Goal: Information Seeking & Learning: Find contact information

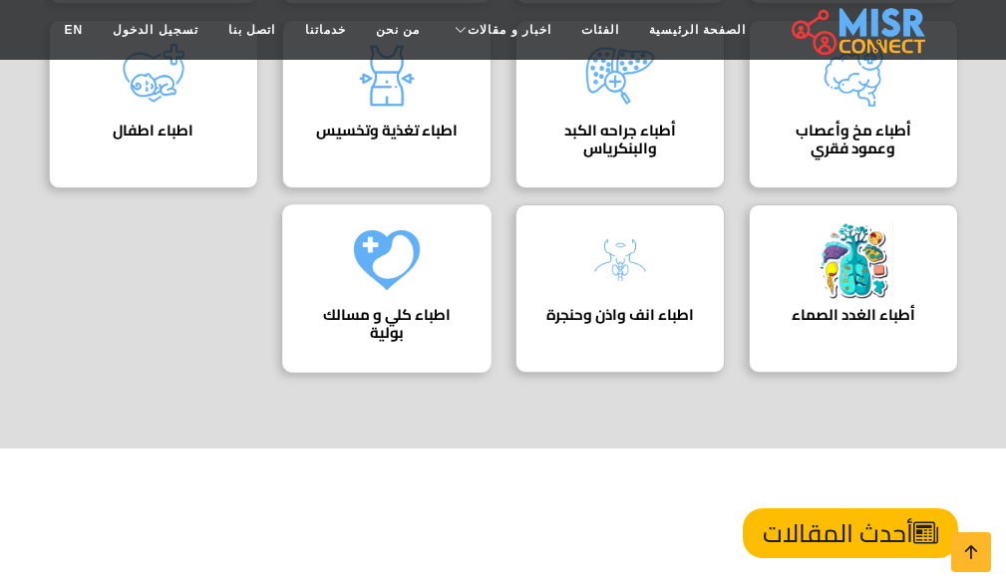
scroll to position [996, 0]
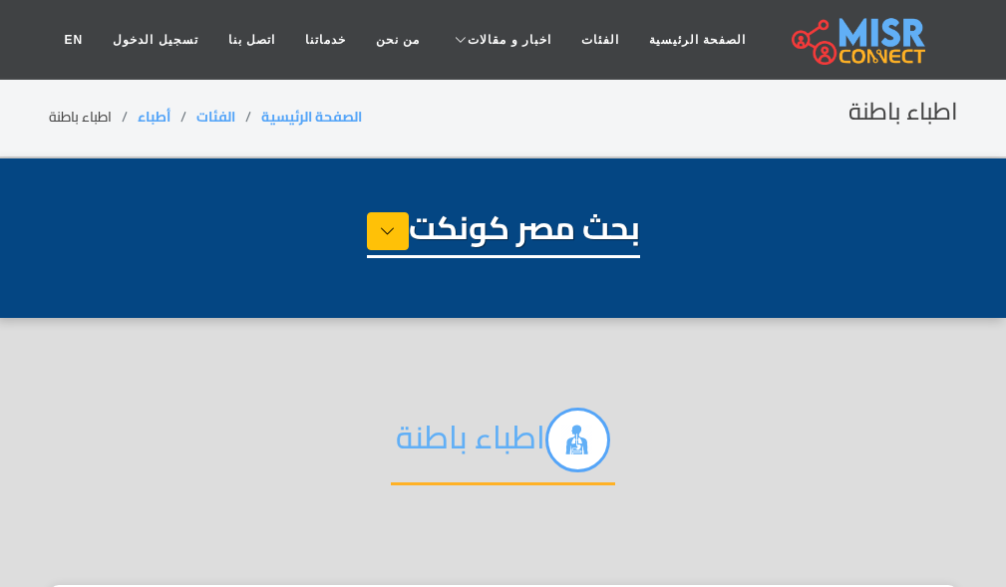
select select "*****"
select select "**********"
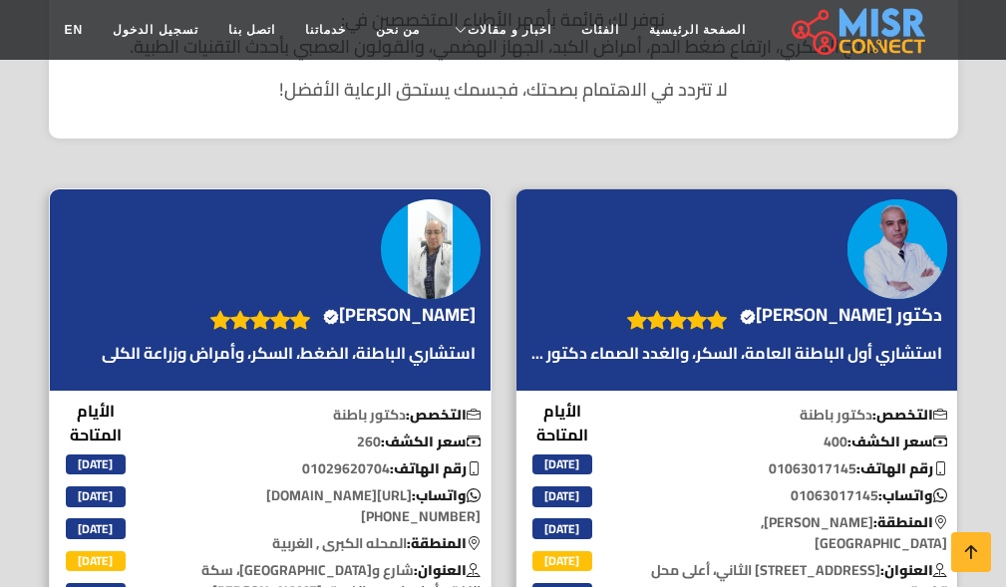
scroll to position [1197, 0]
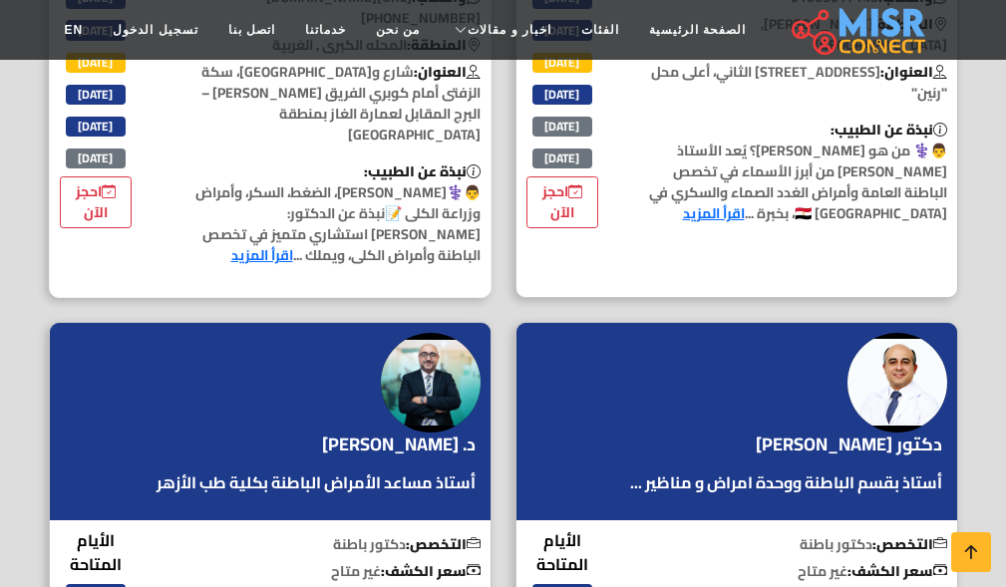
click at [364, 197] on p "نبذة عن الطبيب: 👨⚕️الدكتور ياسر محمد عيسى 🩺 استشاري الباطنة، الضغط، السكر، وأمر…" at bounding box center [328, 214] width 325 height 105
click at [293, 242] on link "اقرأ المزيد" at bounding box center [262, 255] width 62 height 26
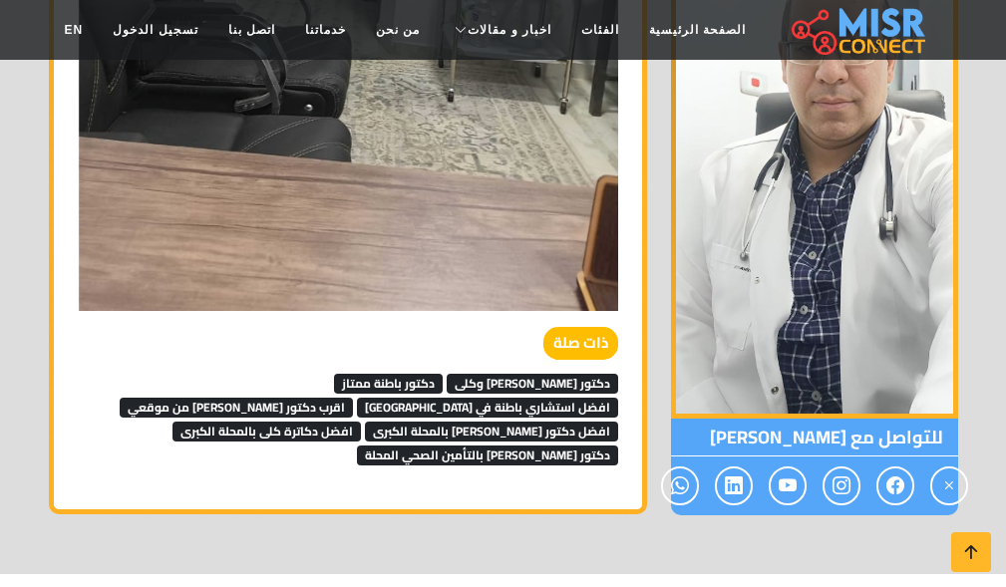
scroll to position [3989, 0]
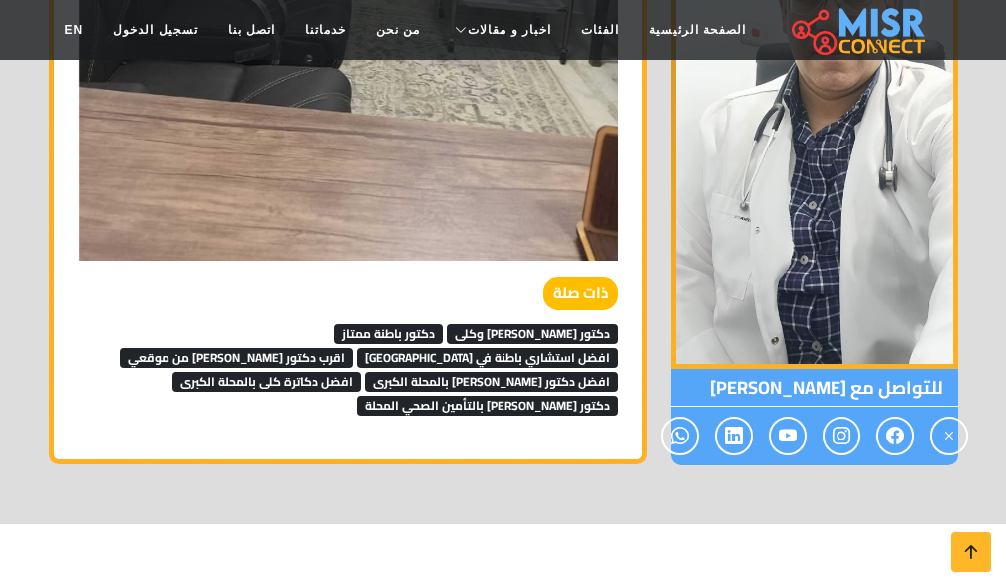
drag, startPoint x: 296, startPoint y: 281, endPoint x: 344, endPoint y: 290, distance: 48.7
click at [357, 348] on span "افضل استشاري باطنة في [GEOGRAPHIC_DATA]" at bounding box center [487, 358] width 261 height 20
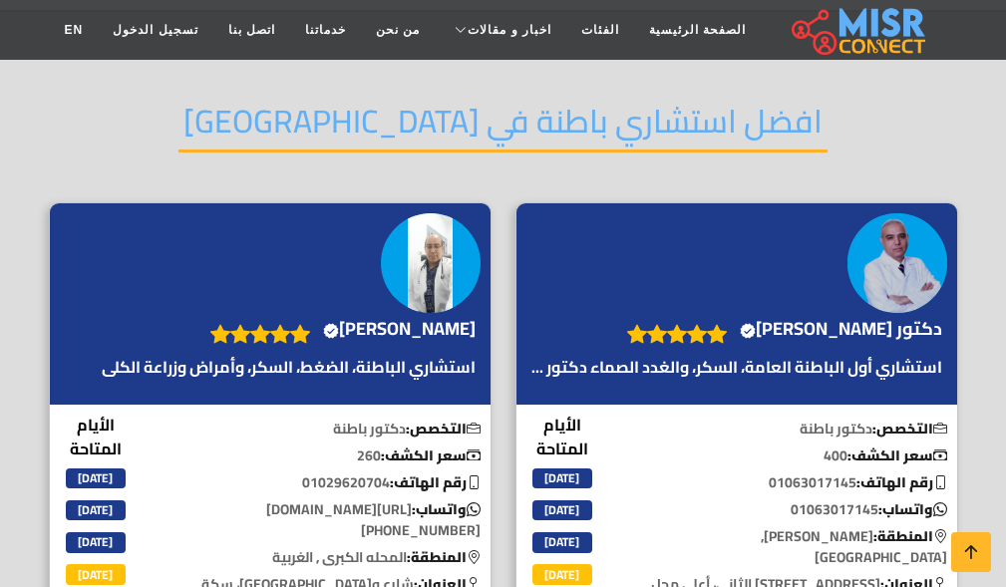
scroll to position [100, 0]
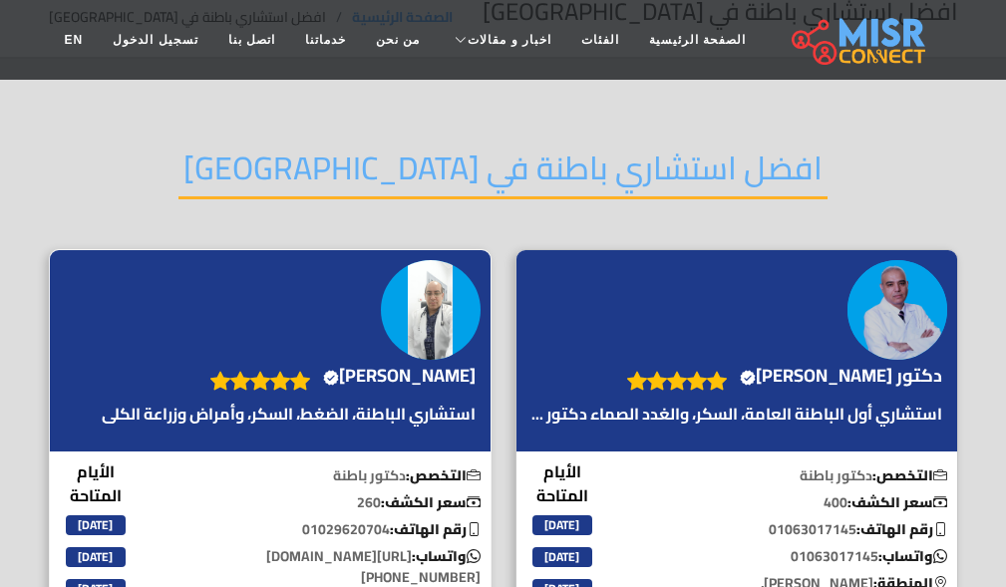
click at [382, 337] on div "الدكتور ياسر محمد عيسى Verified account" at bounding box center [270, 350] width 441 height 201
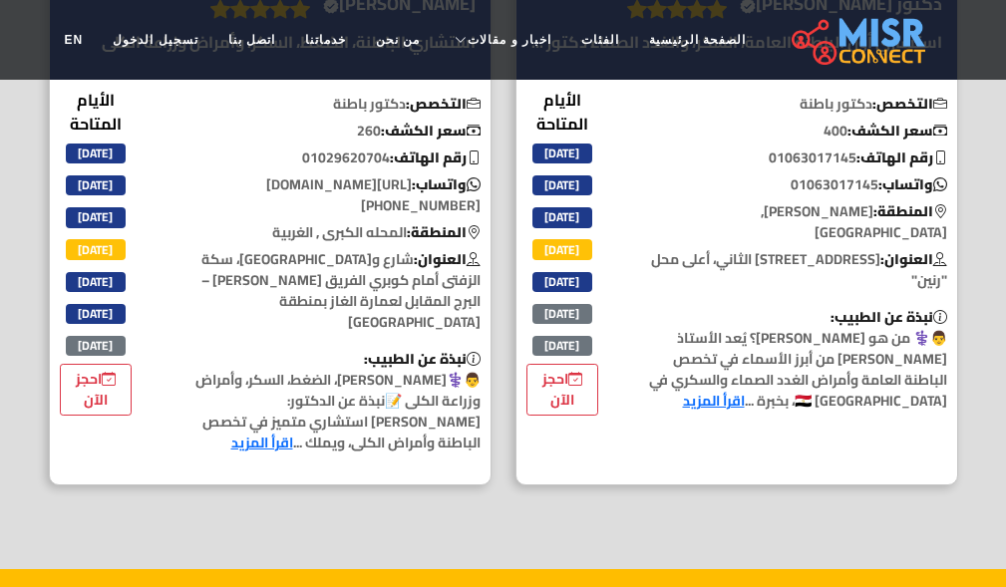
scroll to position [0, 0]
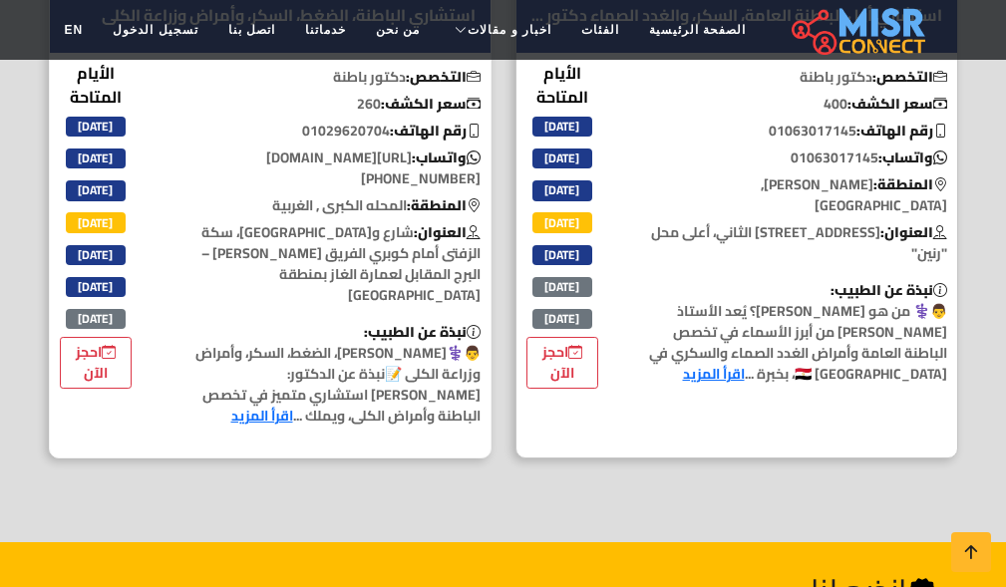
click at [344, 222] on p "العنوان: شارع وابور النور، سكة الزفتى أمام كوبري الفريق رضا حافظ – البرج المقاب…" at bounding box center [328, 264] width 325 height 84
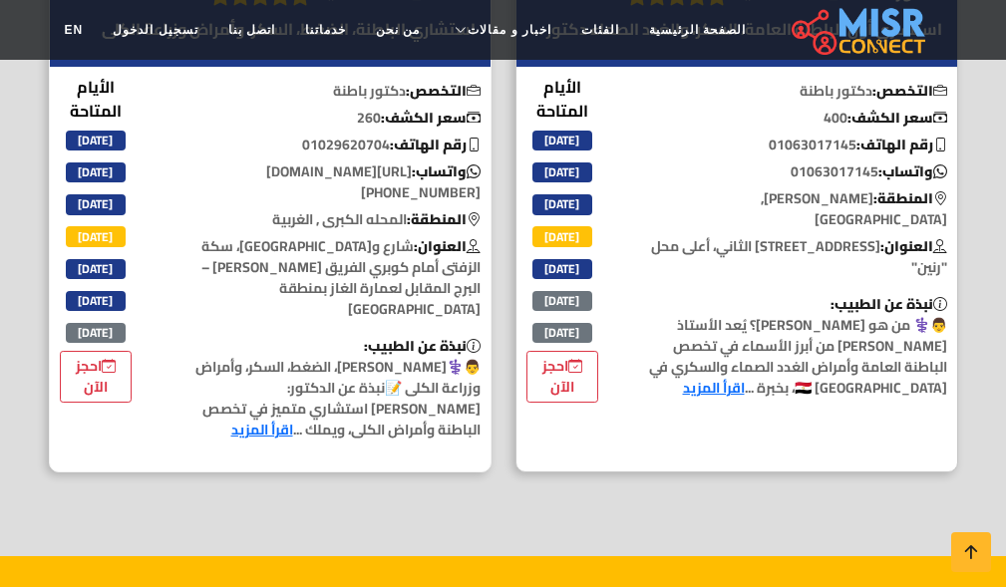
scroll to position [399, 0]
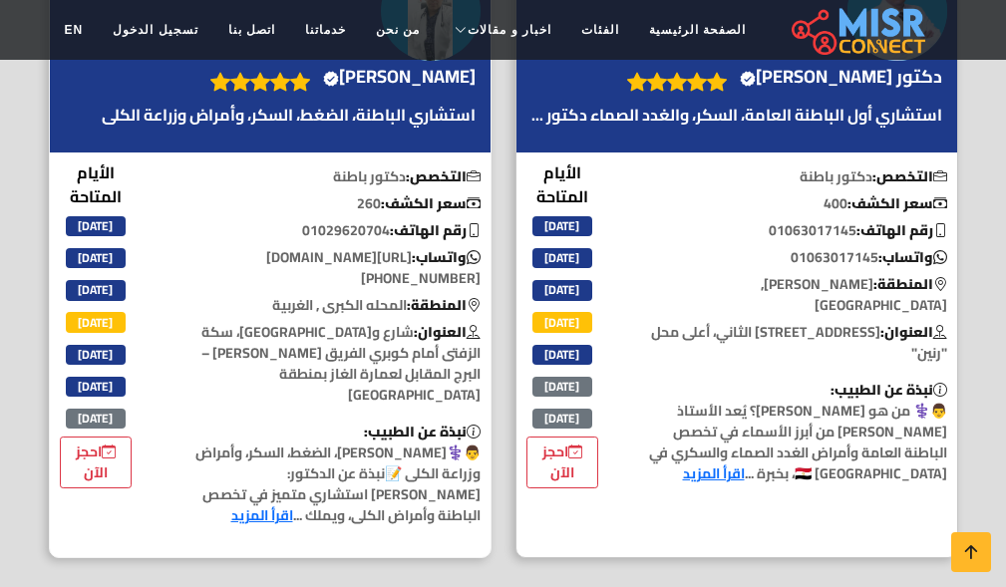
click at [441, 117] on p "استشاري الباطنة، الضغط، السكر، وأمراض وزراعة الكلى" at bounding box center [289, 115] width 384 height 24
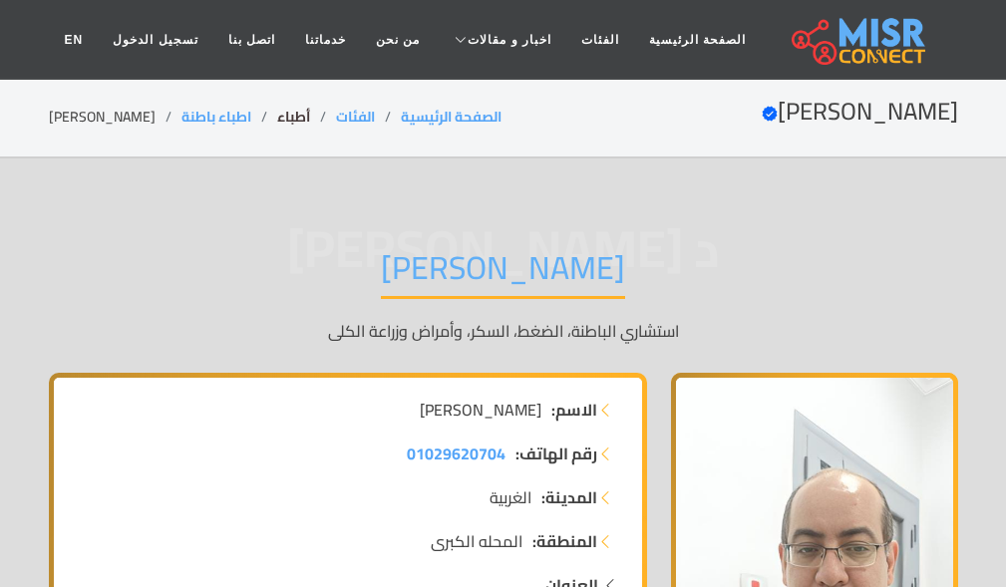
click at [310, 113] on link "أطباء" at bounding box center [293, 117] width 33 height 26
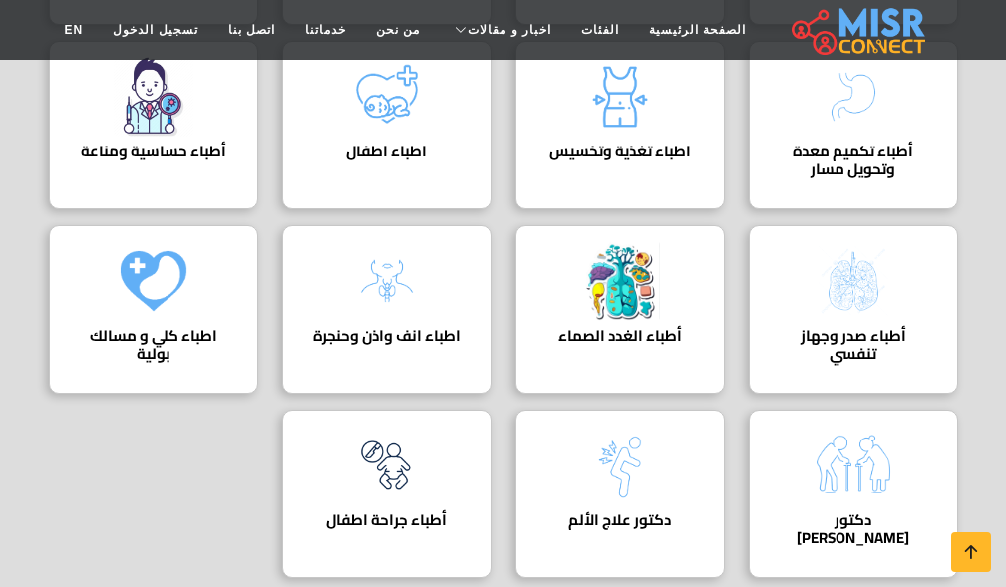
scroll to position [1695, 0]
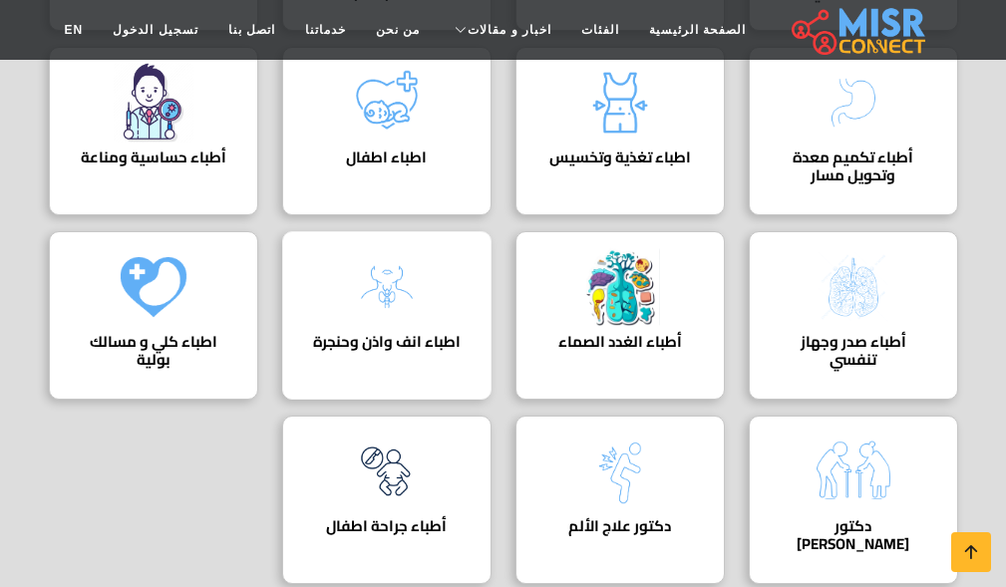
click at [404, 231] on div "اطباء انف واذن وحنجرة دليل اطباء انف واذن وحنجرة" at bounding box center [386, 315] width 209 height 169
click at [400, 247] on img at bounding box center [387, 287] width 80 height 80
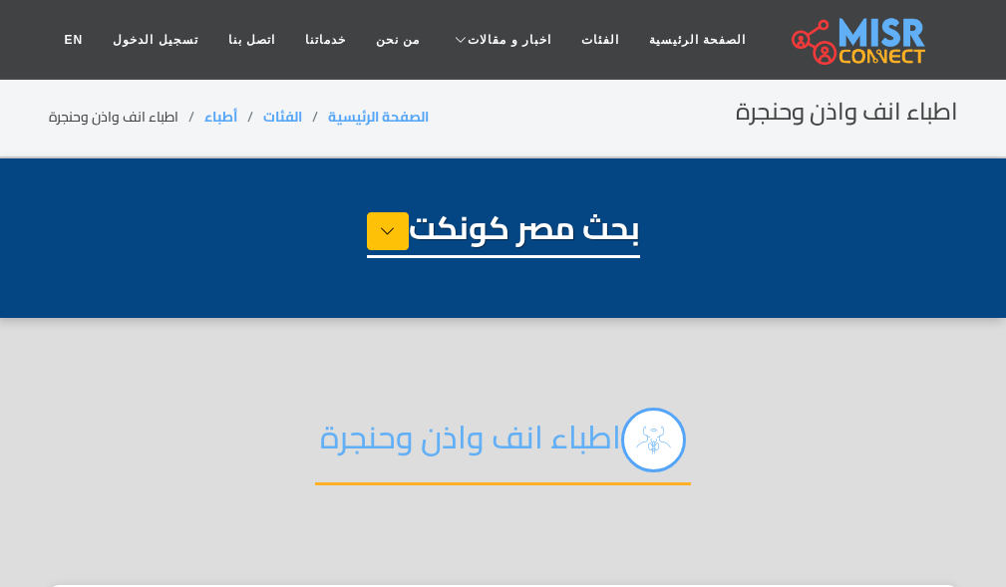
select select "*****"
select select "**********"
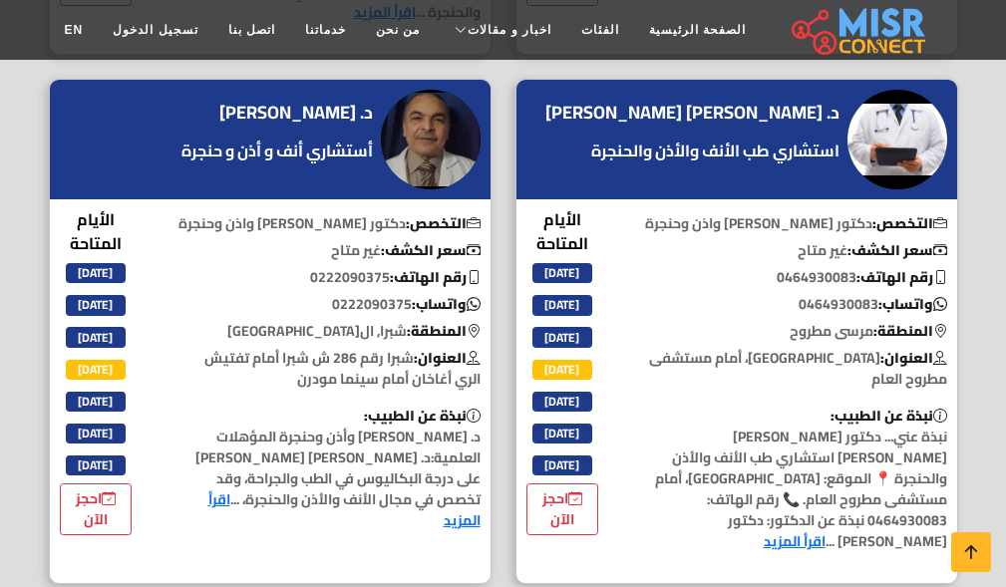
scroll to position [2892, 0]
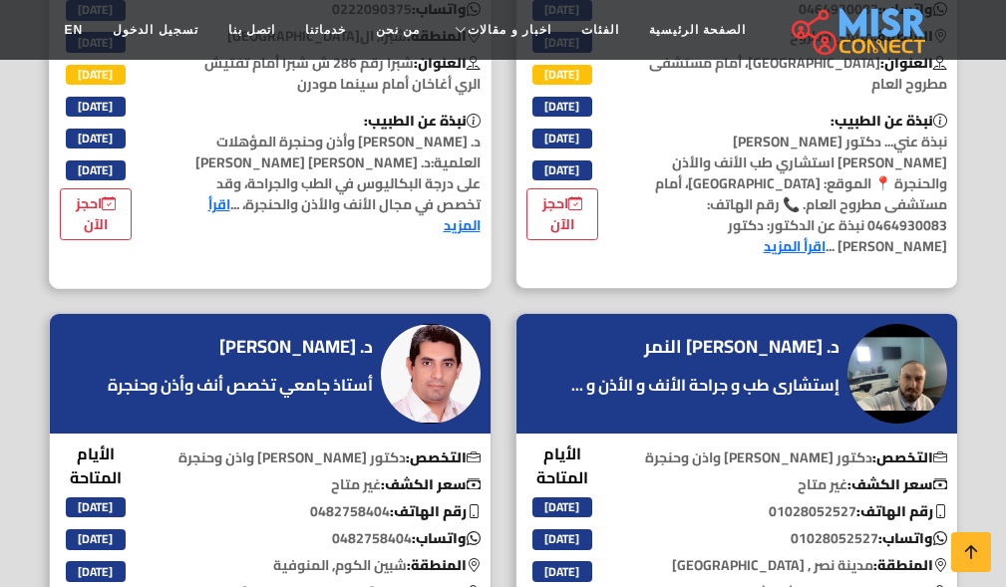
click at [330, 151] on div "د. [PERSON_NAME] [PERSON_NAME] أنف و أذن و حنجرة التخصص: دكتور [PERSON_NAME] وا…" at bounding box center [270, 37] width 443 height 506
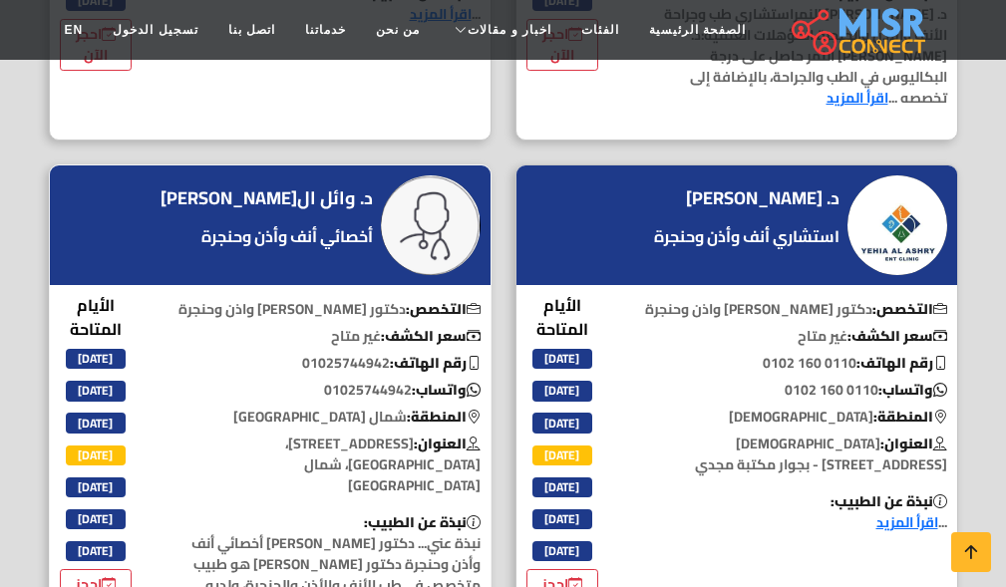
scroll to position [3590, 0]
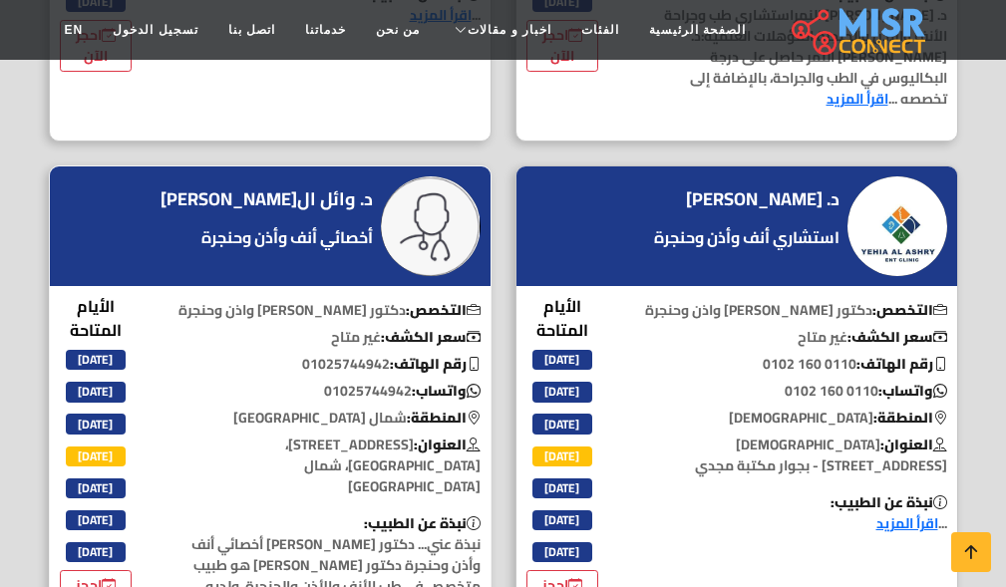
click at [312, 187] on div "د. وائل ال[PERSON_NAME] أخصائي أنف وأذن وحنجرة" at bounding box center [269, 226] width 217 height 78
click at [312, 188] on h4 "د. وائل ال[PERSON_NAME]" at bounding box center [267, 199] width 212 height 22
